Goal: Task Accomplishment & Management: Manage account settings

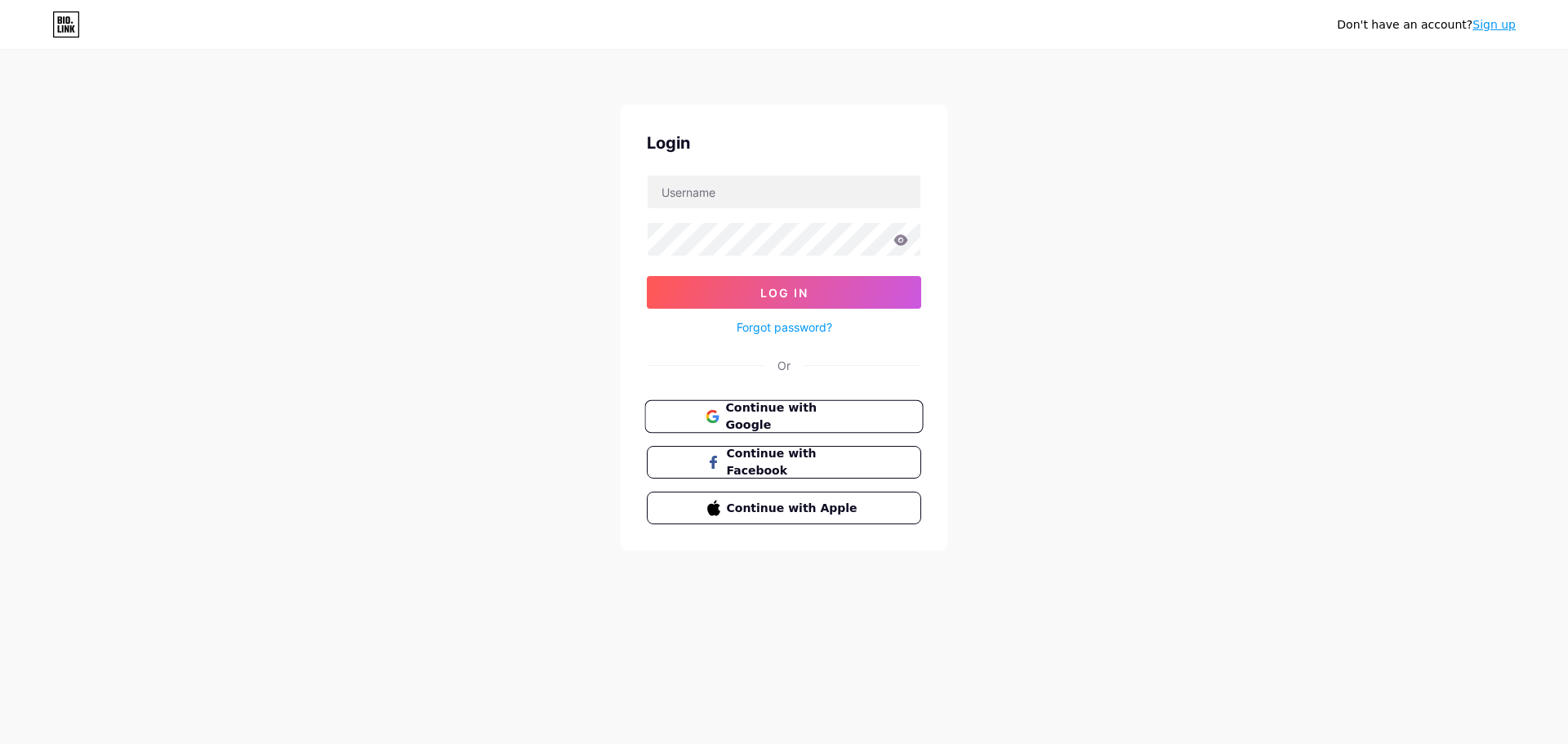
click at [791, 411] on span "Continue with Google" at bounding box center [794, 417] width 137 height 35
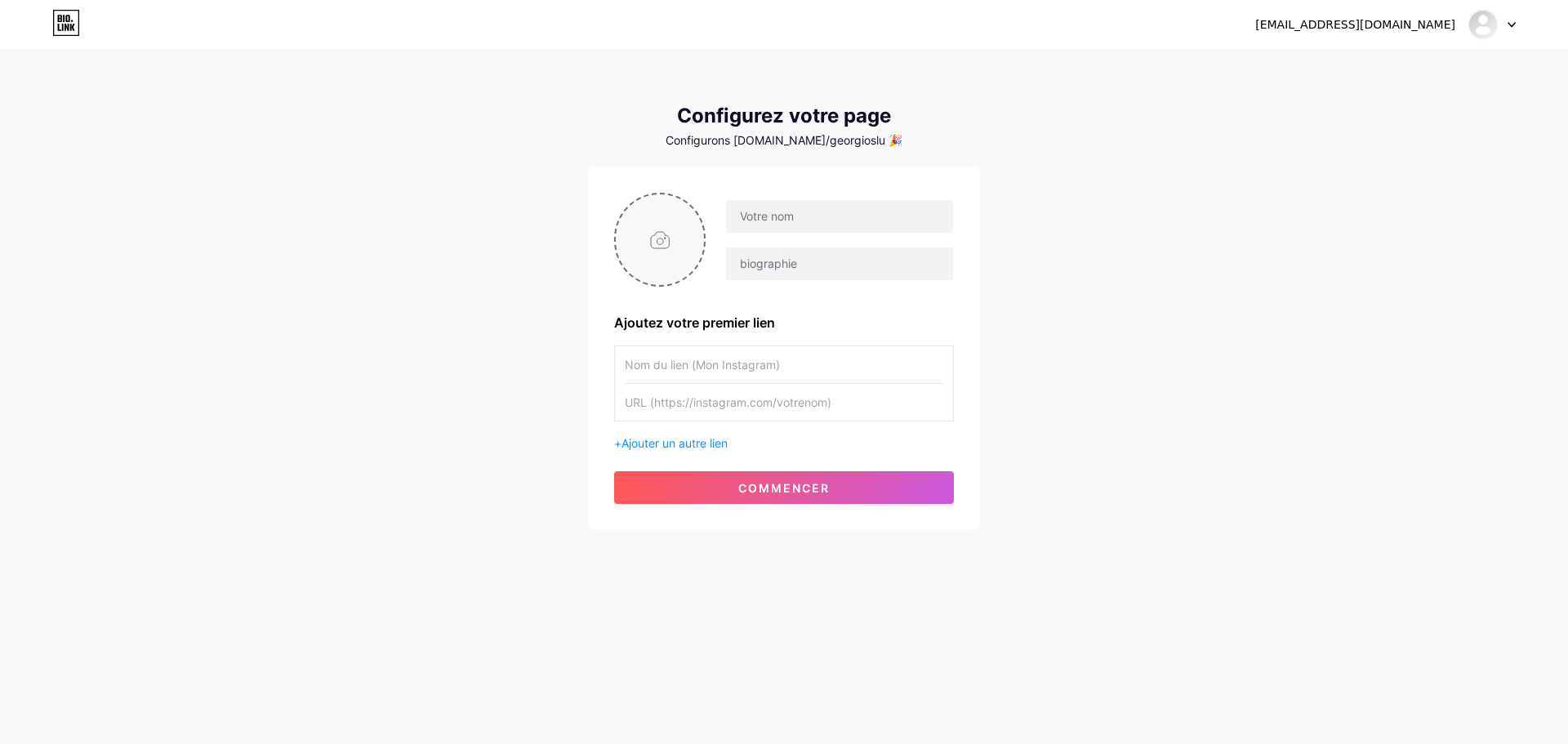
click at [667, 239] on input "file" at bounding box center [659, 239] width 88 height 90
type input "C:\fakepath\download.png"
click at [761, 216] on input "text" at bounding box center [840, 216] width 227 height 33
type input "ING [GEOGRAPHIC_DATA]"
click at [726, 356] on input "text" at bounding box center [783, 364] width 318 height 36
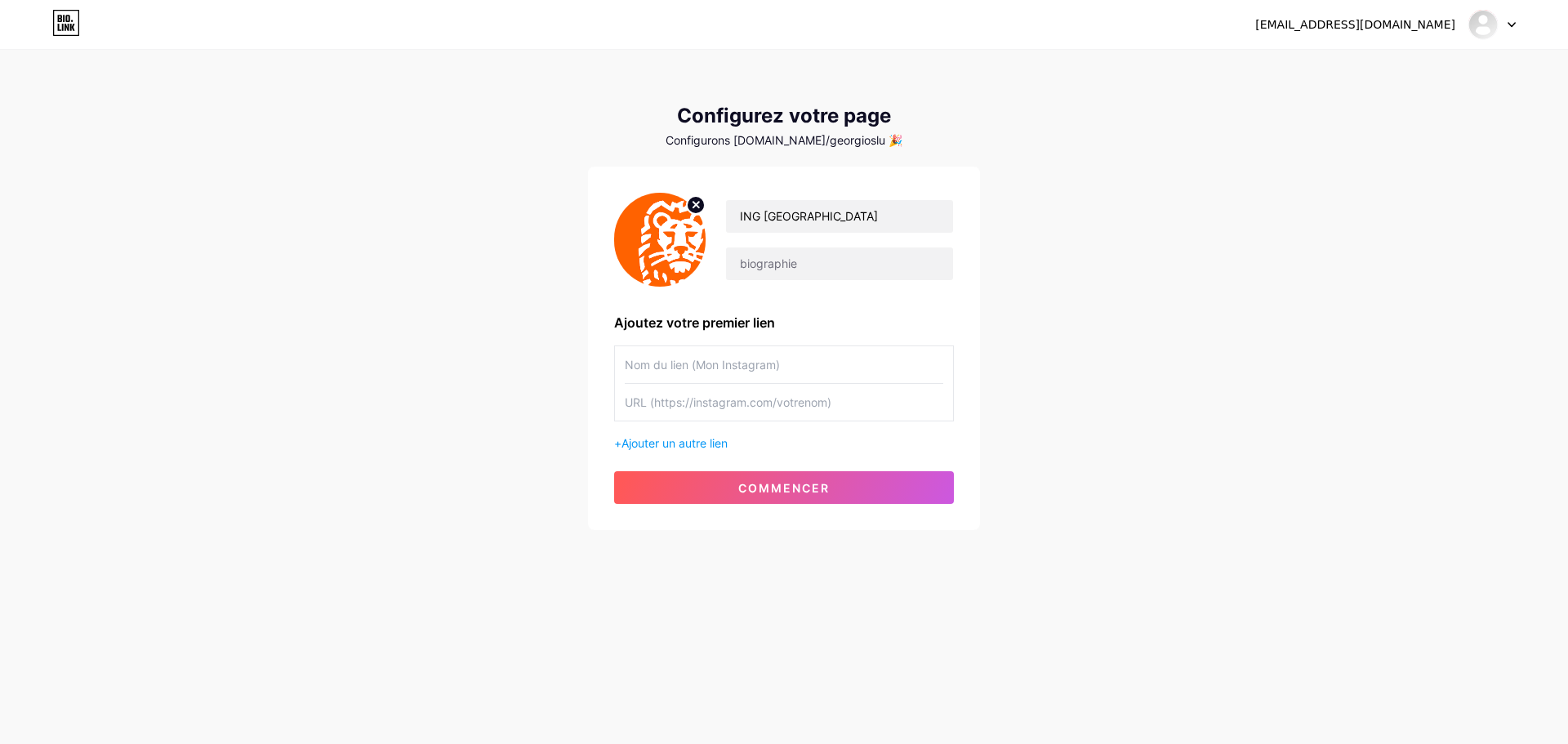
click at [797, 373] on input "text" at bounding box center [783, 364] width 318 height 36
paste input "Procedi alla protezione dei dati del mio account"
click at [623, 365] on div "Procedi alla protezione dei dati del mio account" at bounding box center [783, 383] width 340 height 76
click at [633, 365] on input "Procedi alla protezione dei dati del mio account" at bounding box center [783, 364] width 318 height 36
paste input "Procedi alla protezione dei dati del mio account"
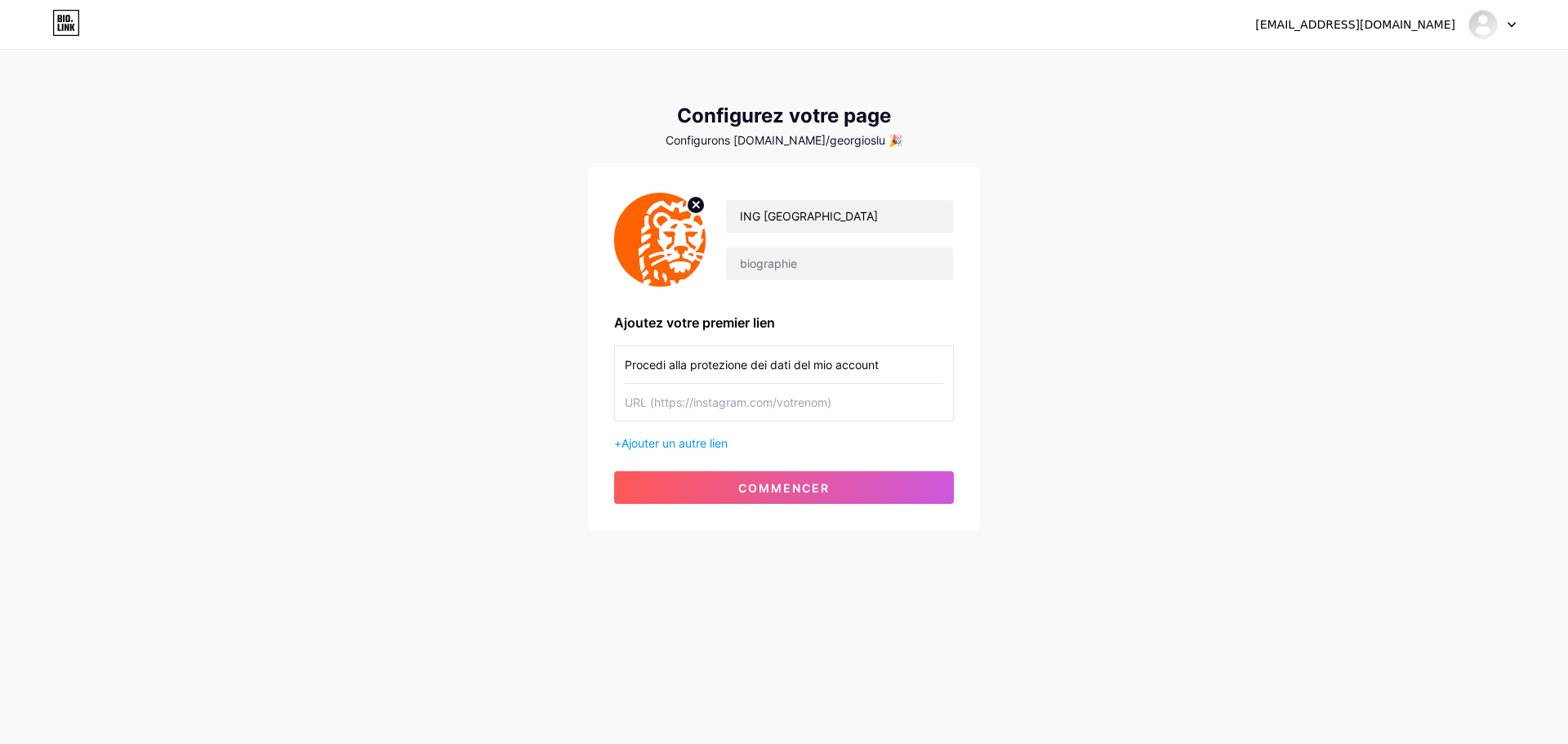
paste input "🔒"
type input "🔒Procedi alla protezione dei dati del mio account"
click at [710, 396] on input "text" at bounding box center [783, 402] width 318 height 36
click at [722, 403] on input "text" at bounding box center [783, 402] width 318 height 36
